Goal: Task Accomplishment & Management: Complete application form

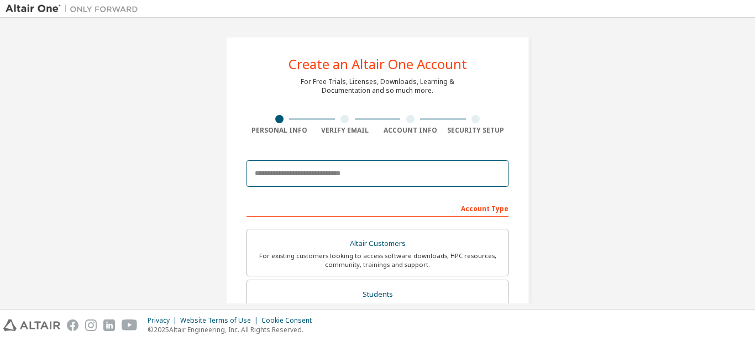
click at [330, 172] on input "email" at bounding box center [377, 173] width 262 height 27
type input "**********"
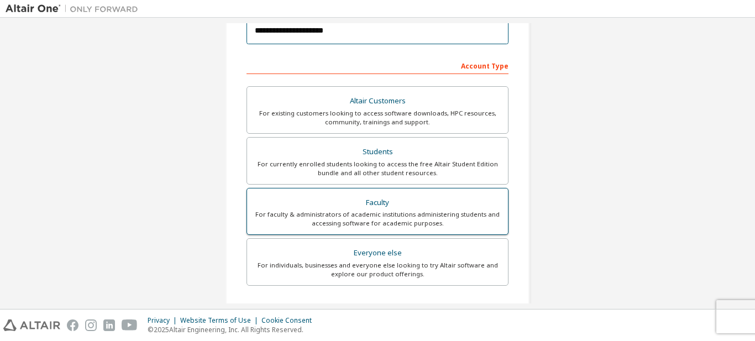
scroll to position [143, 0]
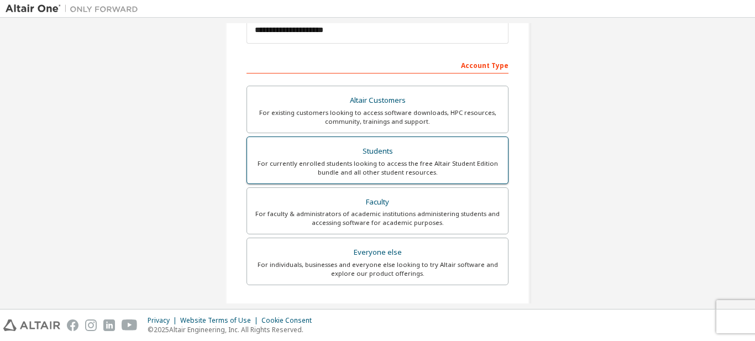
click at [403, 167] on div "For currently enrolled students looking to access the free Altair Student Editi…" at bounding box center [378, 168] width 248 height 18
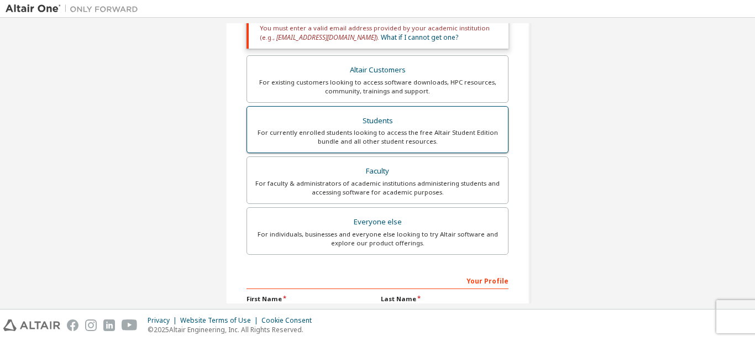
scroll to position [262, 0]
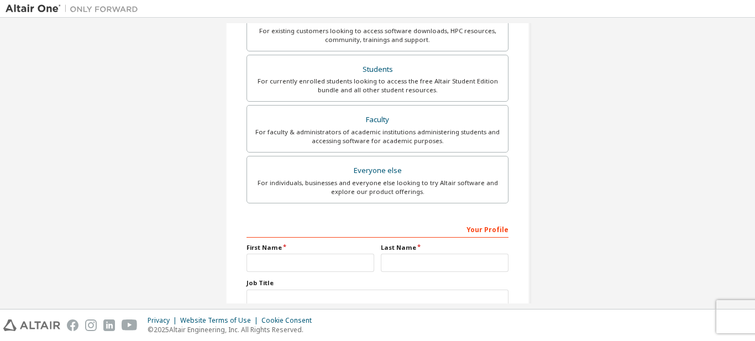
click at [280, 272] on div "Your Profile First Name Last Name Job Title Please provide State/Province to he…" at bounding box center [377, 291] width 262 height 143
click at [282, 267] on input "text" at bounding box center [310, 263] width 128 height 18
type input "*******"
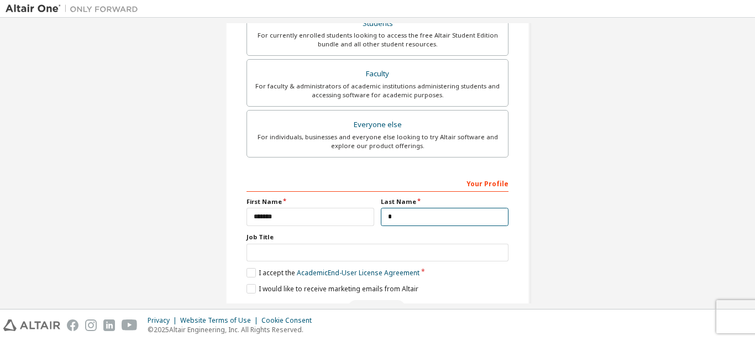
scroll to position [338, 0]
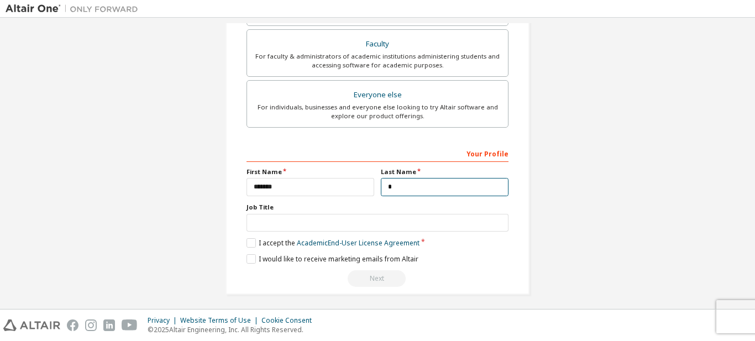
type input "*"
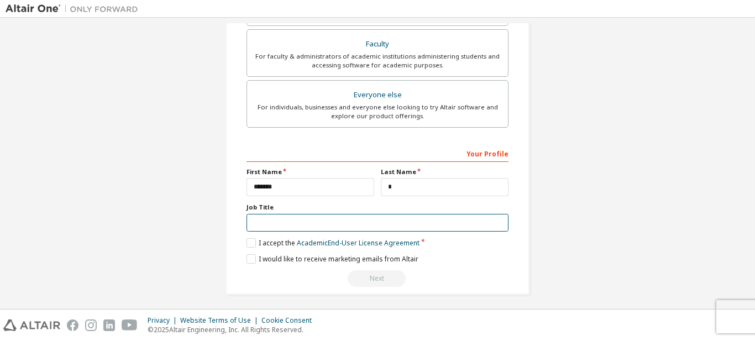
click at [282, 226] on input "text" at bounding box center [377, 223] width 262 height 18
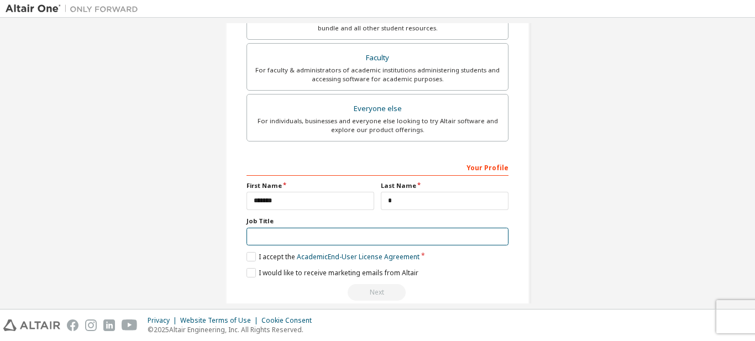
scroll to position [326, 0]
click at [250, 255] on label "I accept the Academic End-User License Agreement" at bounding box center [332, 254] width 173 height 9
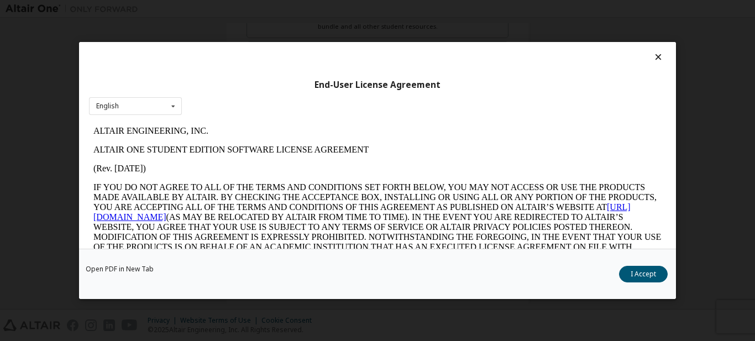
scroll to position [0, 0]
click at [656, 272] on button "I Accept" at bounding box center [643, 274] width 49 height 17
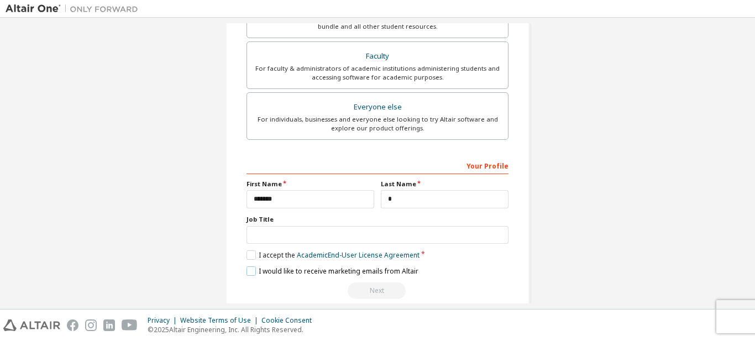
click at [312, 270] on label "I would like to receive marketing emails from Altair" at bounding box center [332, 270] width 172 height 9
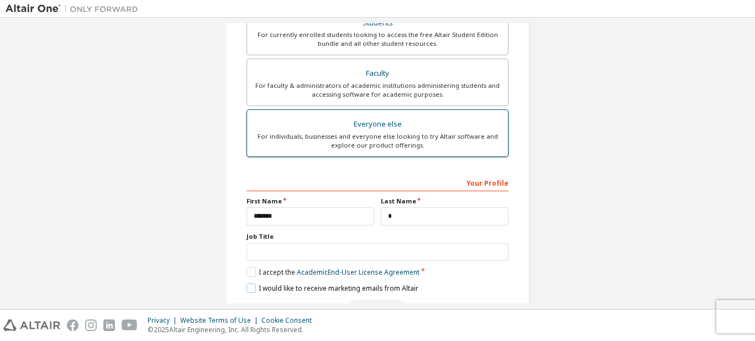
scroll to position [320, 0]
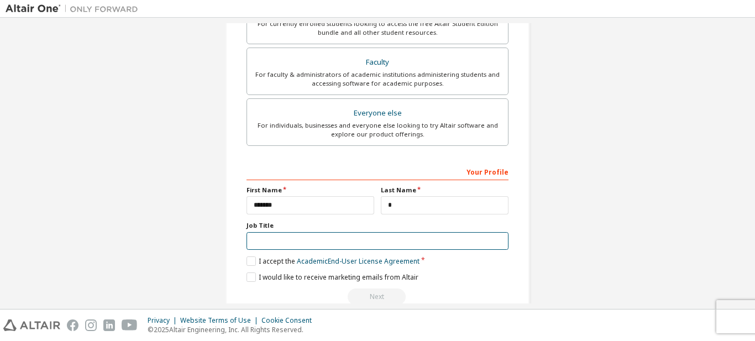
click at [291, 244] on input "text" at bounding box center [377, 241] width 262 height 18
click at [344, 239] on input "text" at bounding box center [377, 241] width 262 height 18
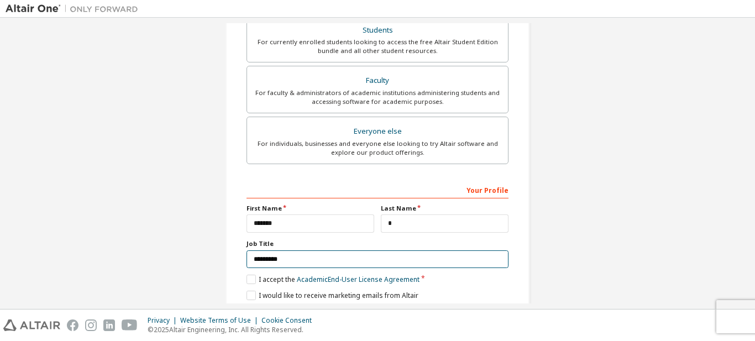
scroll to position [293, 0]
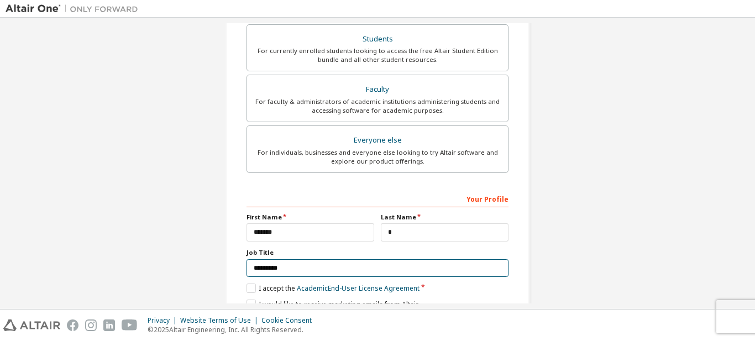
type input "*********"
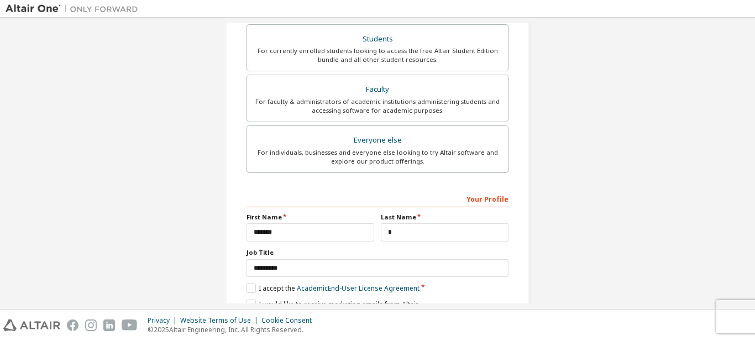
click at [343, 201] on div "Your Profile" at bounding box center [377, 199] width 262 height 18
click at [346, 194] on div "Your Profile" at bounding box center [377, 199] width 262 height 18
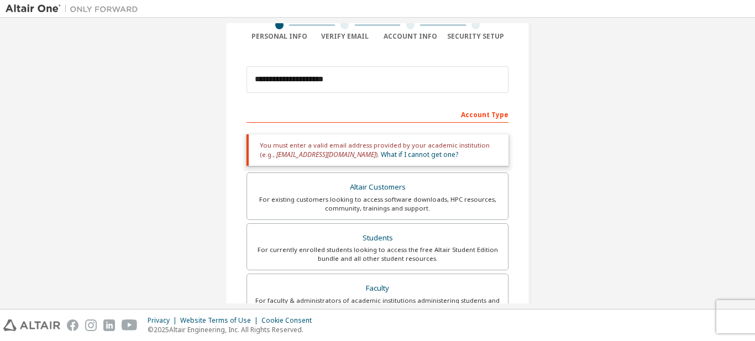
scroll to position [93, 0]
click at [356, 114] on div "Account Type" at bounding box center [377, 115] width 262 height 18
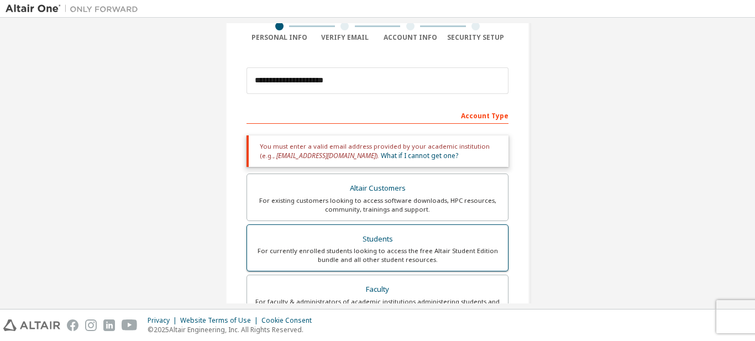
click at [370, 246] on div "Students" at bounding box center [378, 238] width 248 height 15
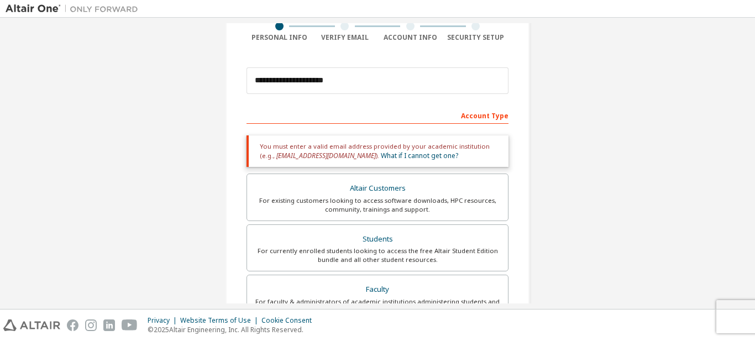
click at [356, 185] on div "Altair Customers" at bounding box center [378, 188] width 248 height 15
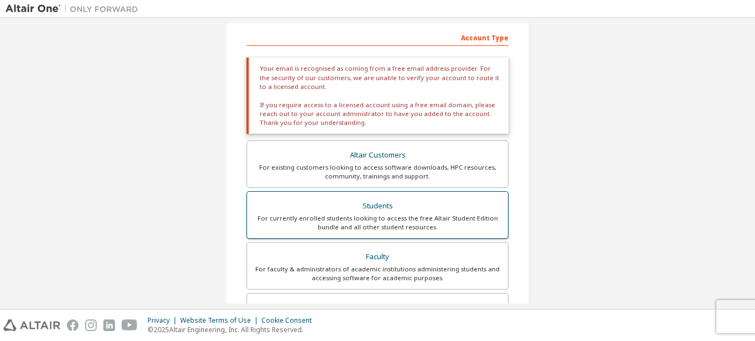
scroll to position [172, 0]
click at [364, 273] on div "For faculty & administrators of academic institutions administering students an…" at bounding box center [378, 272] width 248 height 18
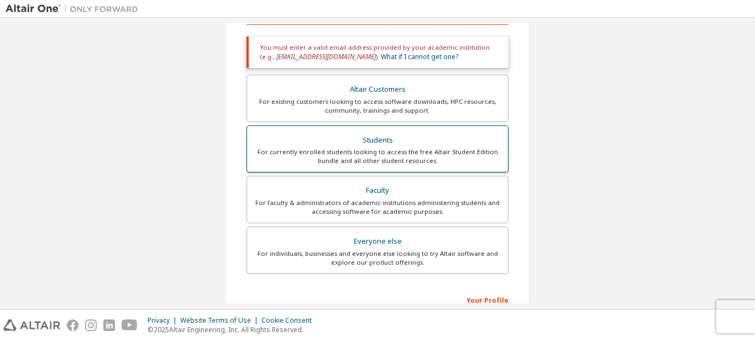
scroll to position [198, 0]
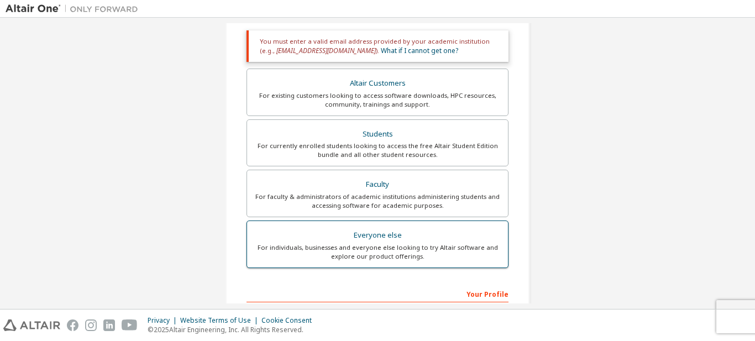
click at [364, 261] on label "Everyone else For individuals, businesses and everyone else looking to try Alta…" at bounding box center [377, 244] width 262 height 48
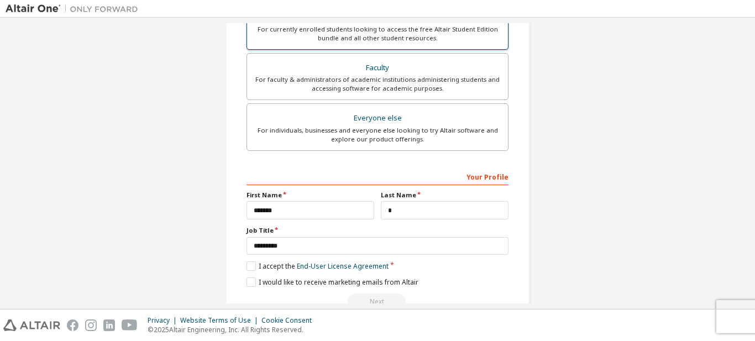
scroll to position [283, 0]
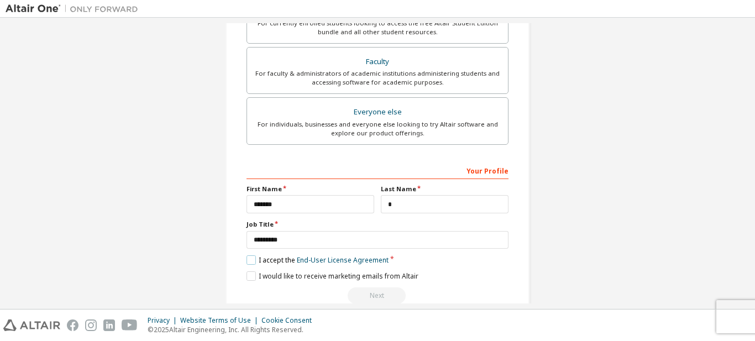
click at [251, 260] on label "I accept the End-User License Agreement" at bounding box center [317, 259] width 142 height 9
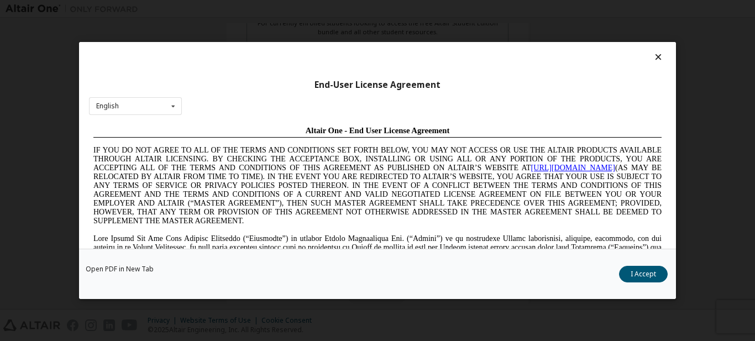
scroll to position [0, 0]
click at [636, 269] on button "I Accept" at bounding box center [643, 274] width 49 height 17
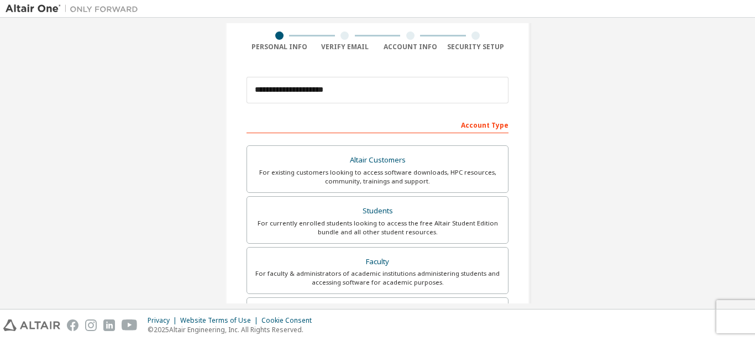
scroll to position [83, 0]
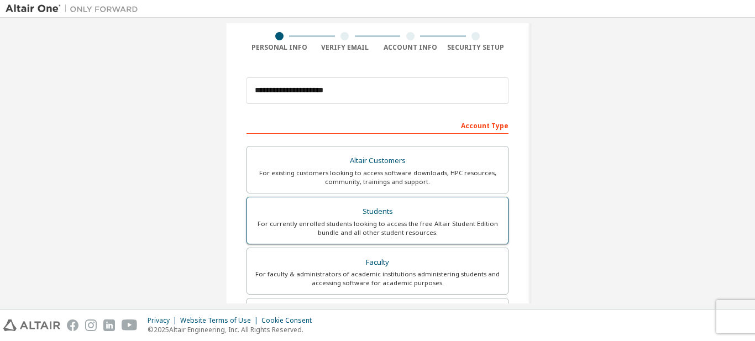
click at [380, 219] on div "For currently enrolled students looking to access the free Altair Student Editi…" at bounding box center [378, 228] width 248 height 18
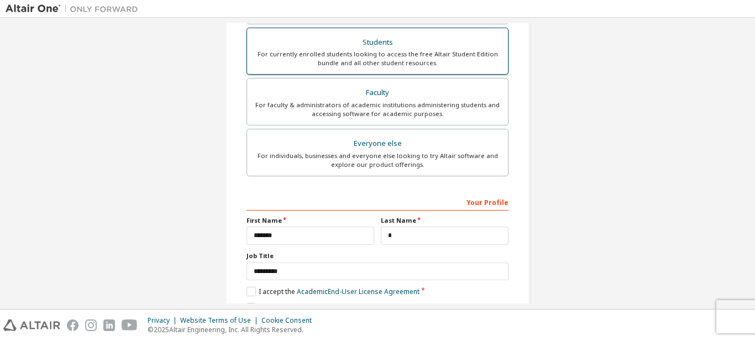
scroll to position [293, 0]
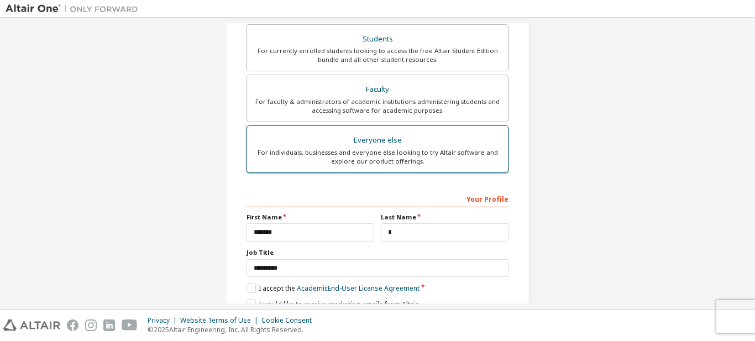
click at [377, 158] on label "Everyone else For individuals, businesses and everyone else looking to try Alta…" at bounding box center [377, 149] width 262 height 48
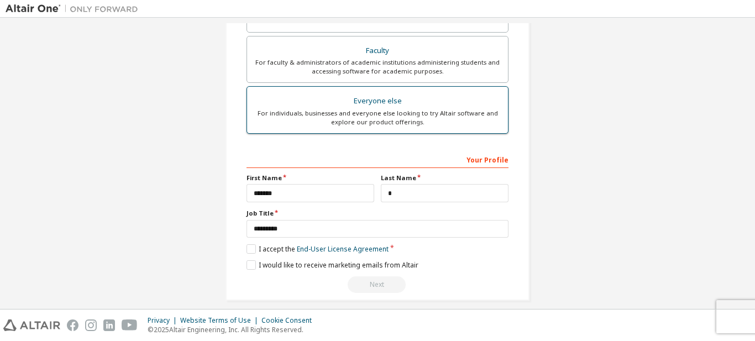
scroll to position [305, 0]
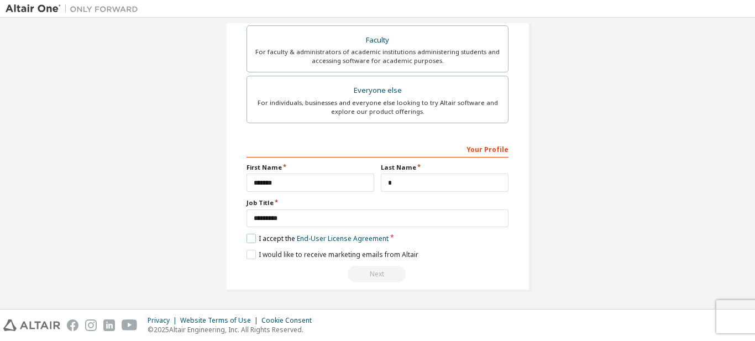
click at [280, 241] on label "I accept the End-User License Agreement" at bounding box center [317, 238] width 142 height 9
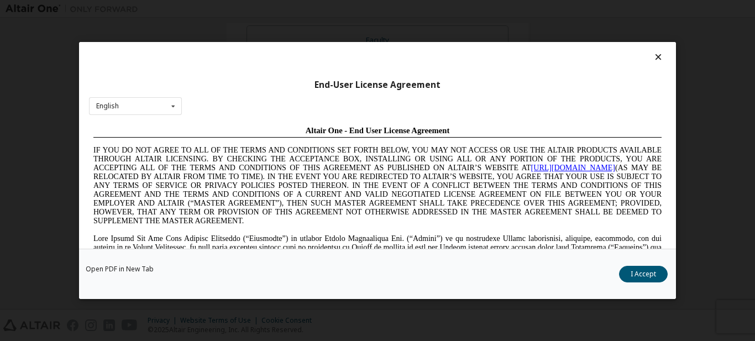
scroll to position [0, 0]
click at [649, 277] on button "I Accept" at bounding box center [643, 274] width 49 height 17
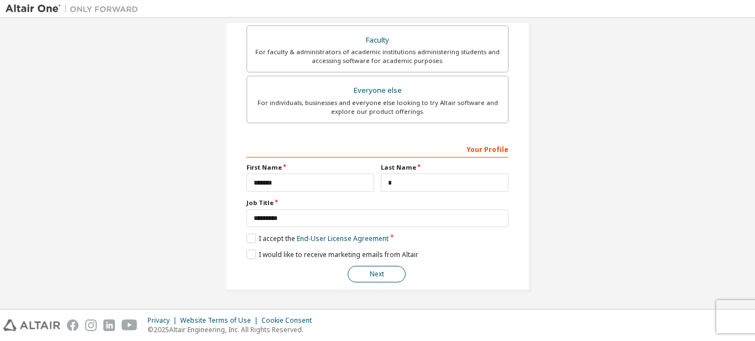
click at [386, 275] on button "Next" at bounding box center [377, 274] width 58 height 17
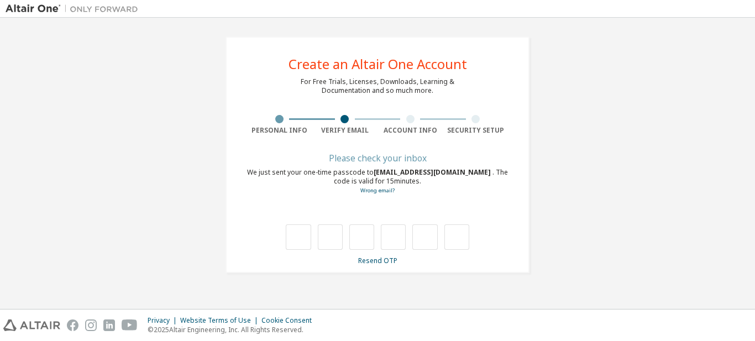
type input "*"
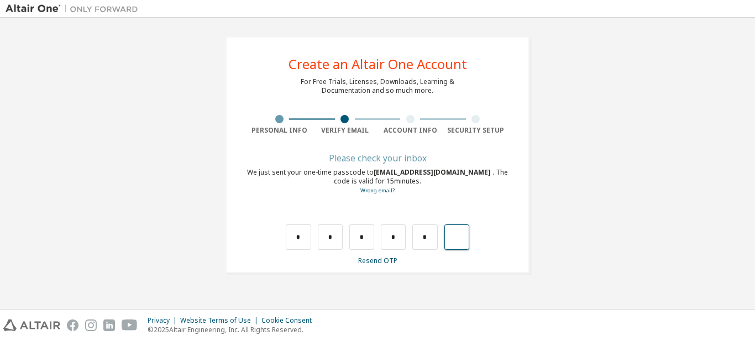
type input "*"
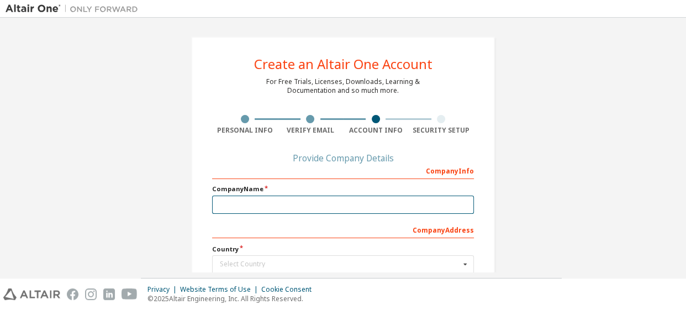
click at [324, 202] on input "text" at bounding box center [343, 205] width 262 height 18
type input "**********"
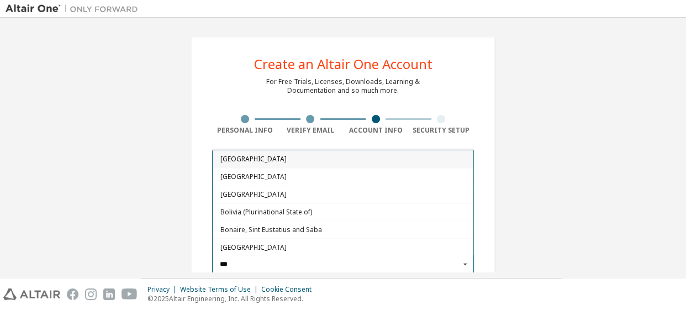
type input "****"
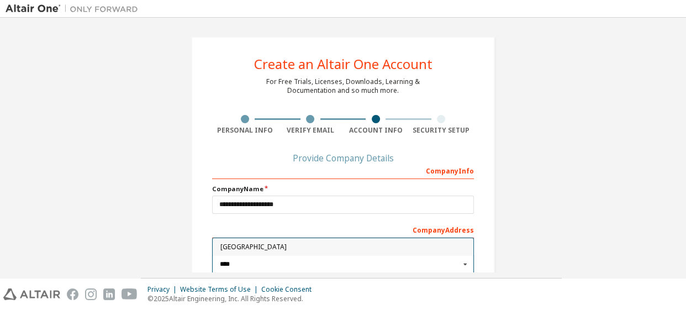
type input "***"
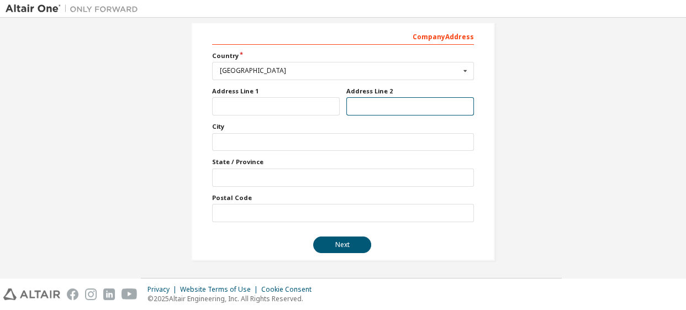
scroll to position [193, 0]
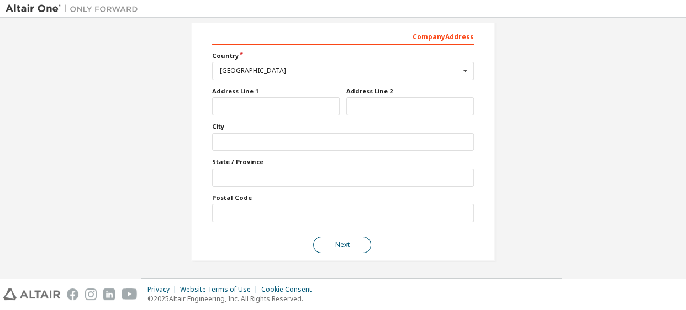
drag, startPoint x: 337, startPoint y: 254, endPoint x: 339, endPoint y: 248, distance: 6.5
click at [339, 249] on div "**********" at bounding box center [343, 52] width 304 height 418
click at [340, 246] on button "Next" at bounding box center [342, 244] width 58 height 17
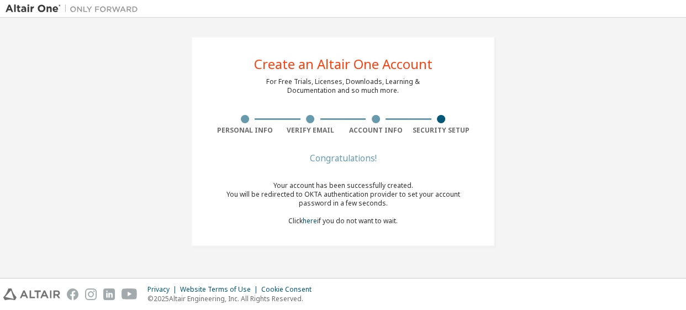
click at [347, 157] on div "Congratulations!" at bounding box center [343, 158] width 262 height 7
click at [309, 219] on link "here" at bounding box center [310, 220] width 14 height 9
